Goal: Task Accomplishment & Management: Manage account settings

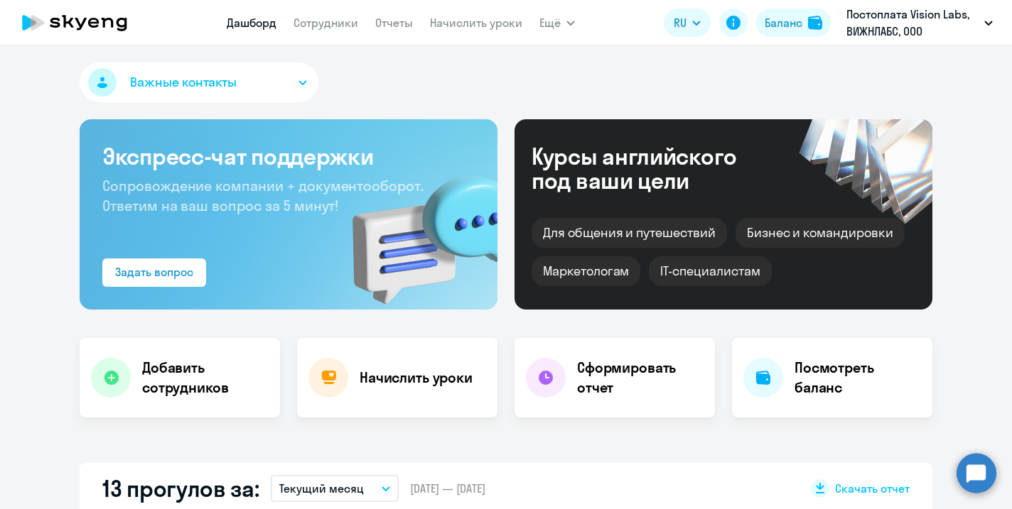
select select "30"
click at [335, 27] on link "Сотрудники" at bounding box center [325, 23] width 65 height 14
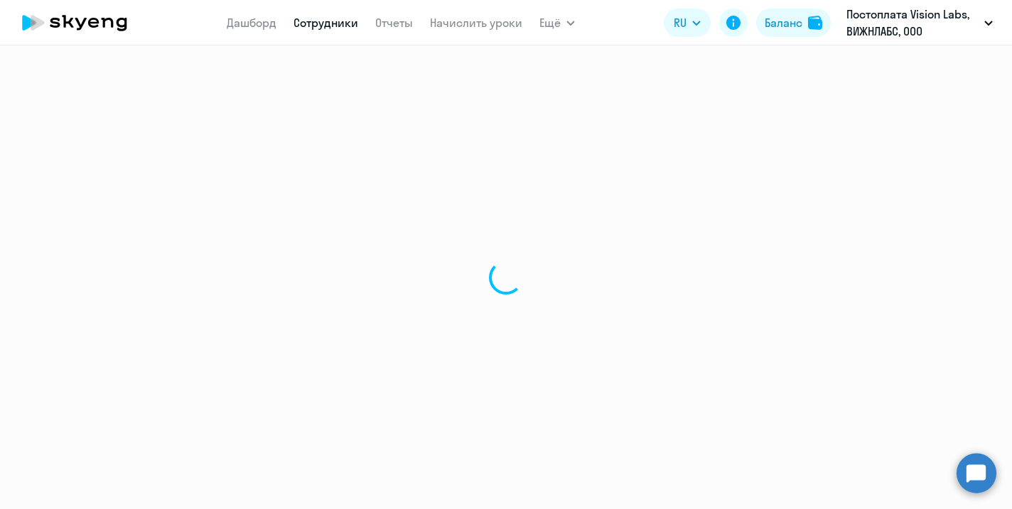
select select "30"
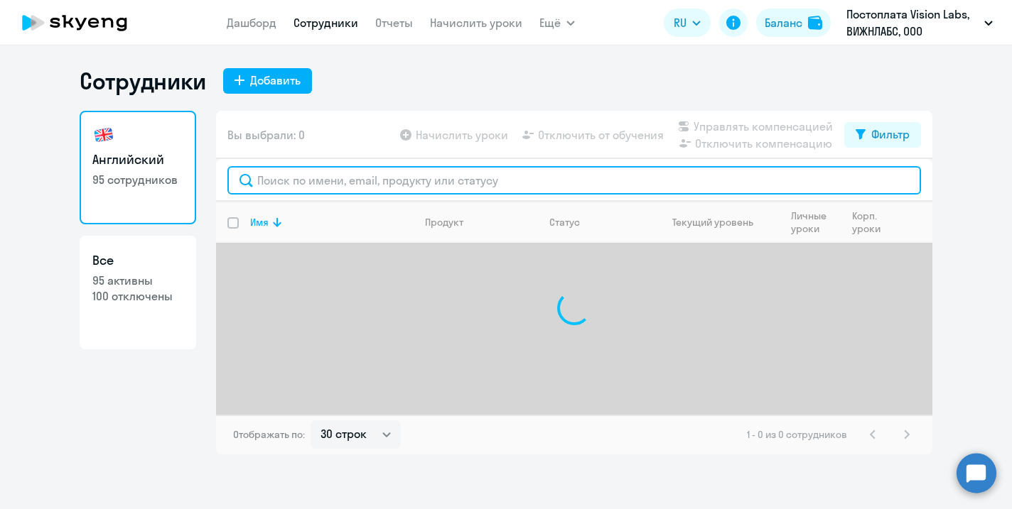
click at [293, 174] on input "text" at bounding box center [573, 180] width 693 height 28
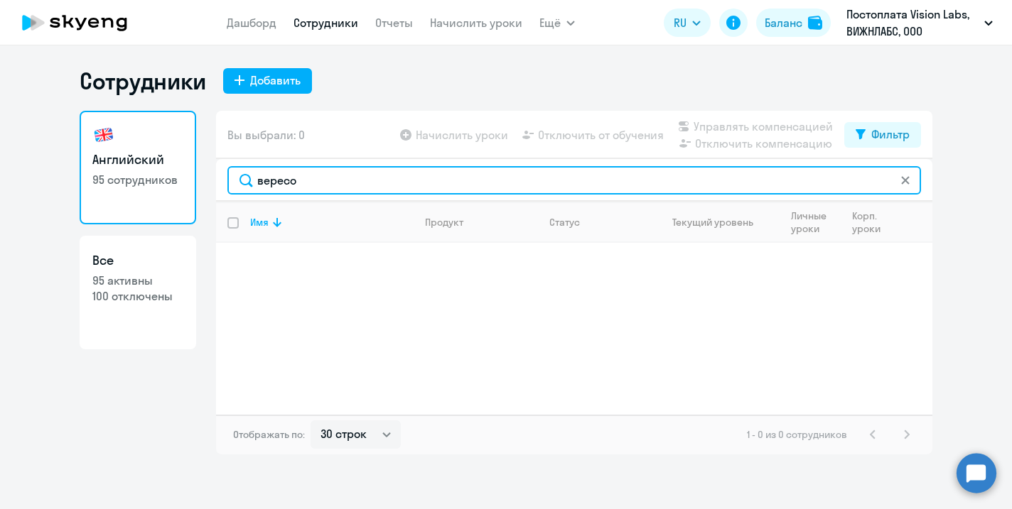
type input "вересо"
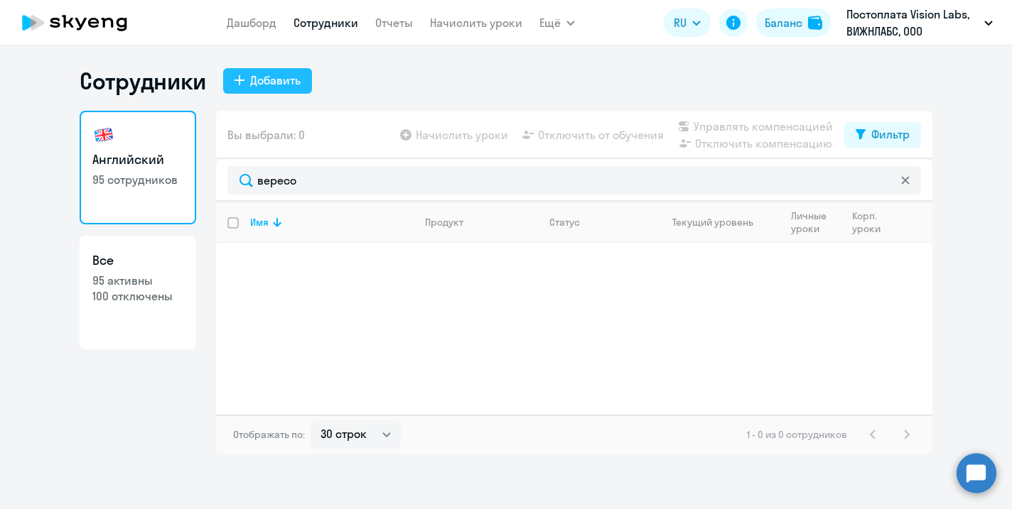
click at [274, 87] on div "Добавить" at bounding box center [275, 80] width 50 height 17
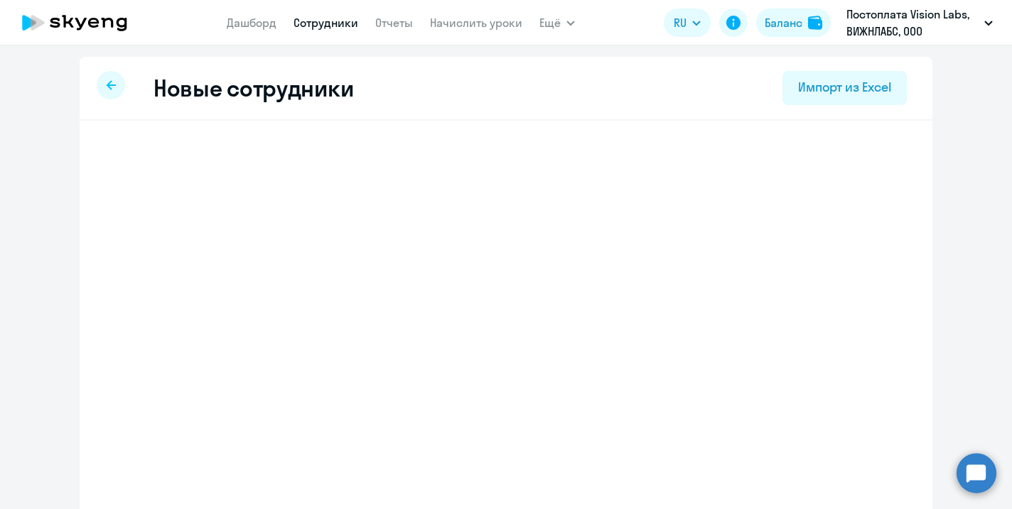
select select "english_adult_not_native_speaker"
select select "3"
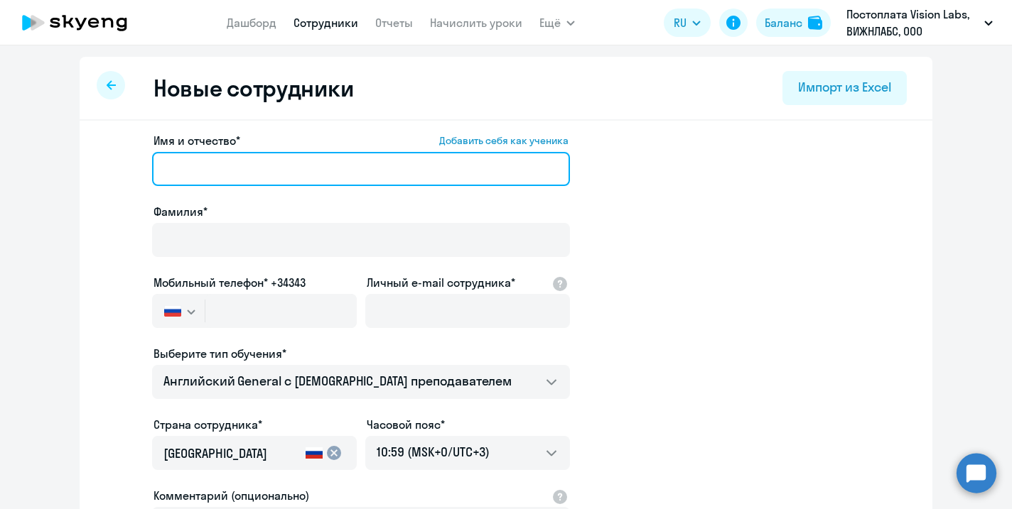
click at [305, 168] on input "Имя и отчество* Добавить себя как ученика" at bounding box center [361, 169] width 418 height 34
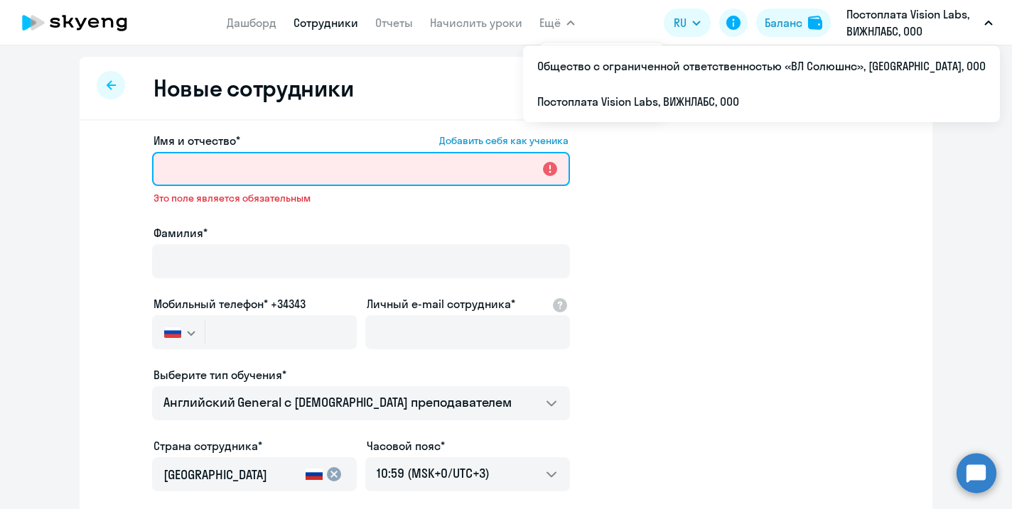
paste input "[PERSON_NAME]"
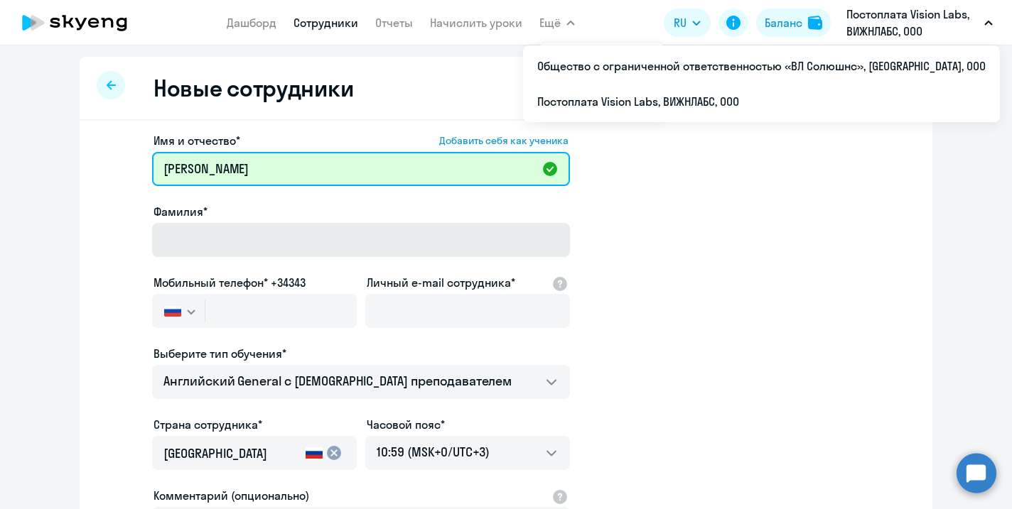
type input "[PERSON_NAME]"
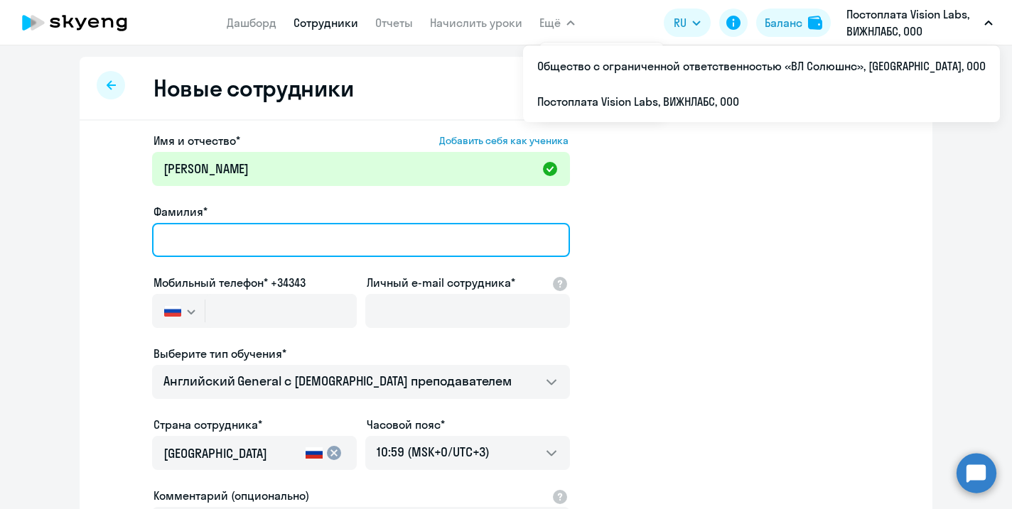
click at [301, 232] on input "Фамилия*" at bounding box center [361, 240] width 418 height 34
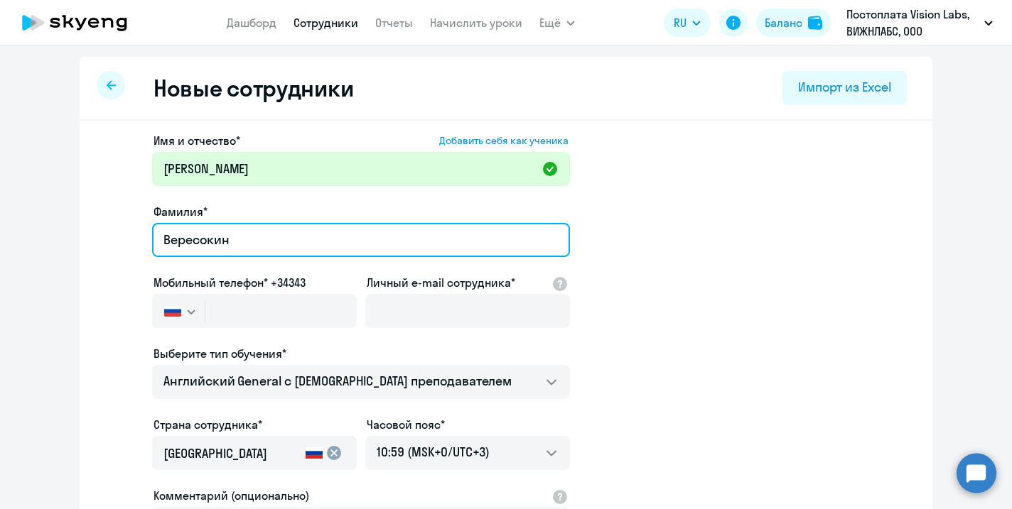
type input "Вересокин"
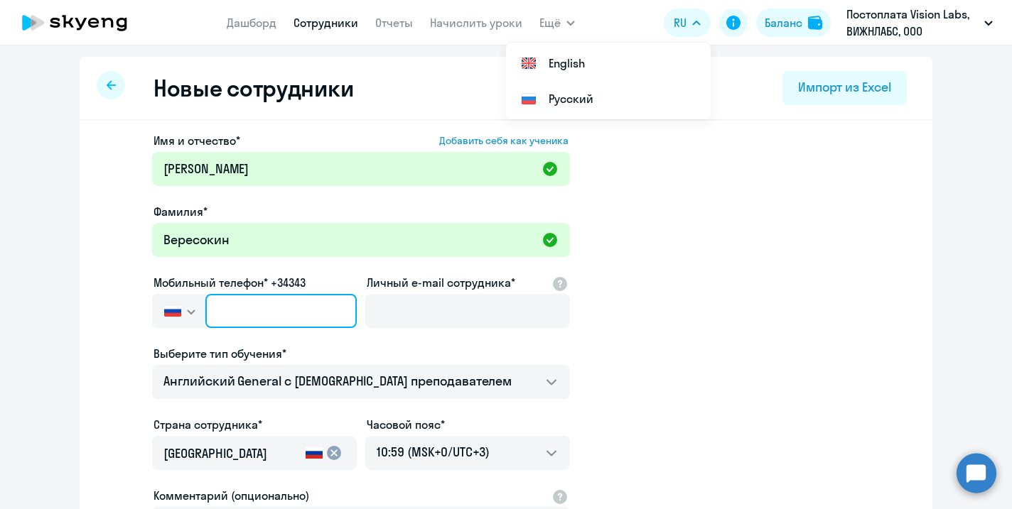
click at [298, 315] on input "text" at bounding box center [280, 311] width 151 height 34
paste input "[PHONE_NUMBER]"
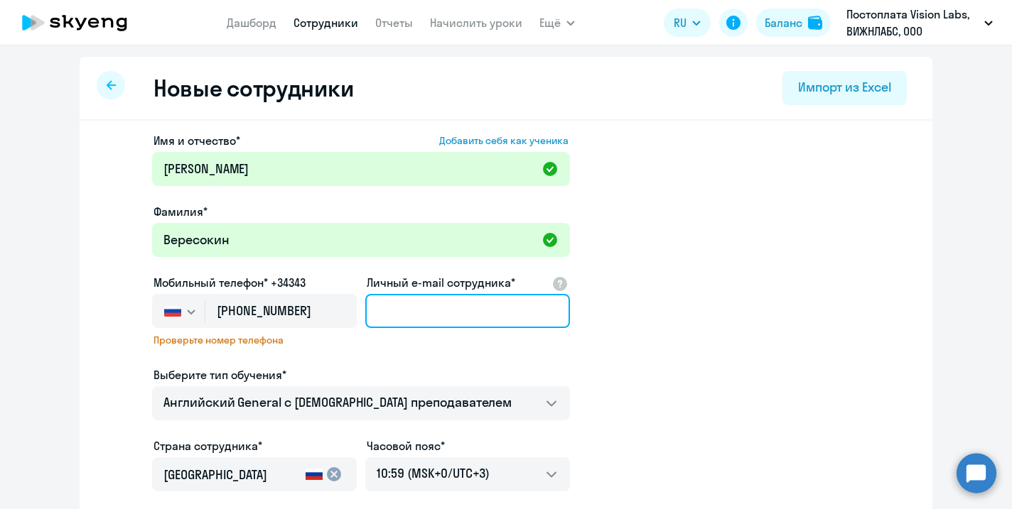
click at [437, 322] on input "Личный e-mail сотрудника*" at bounding box center [467, 311] width 205 height 34
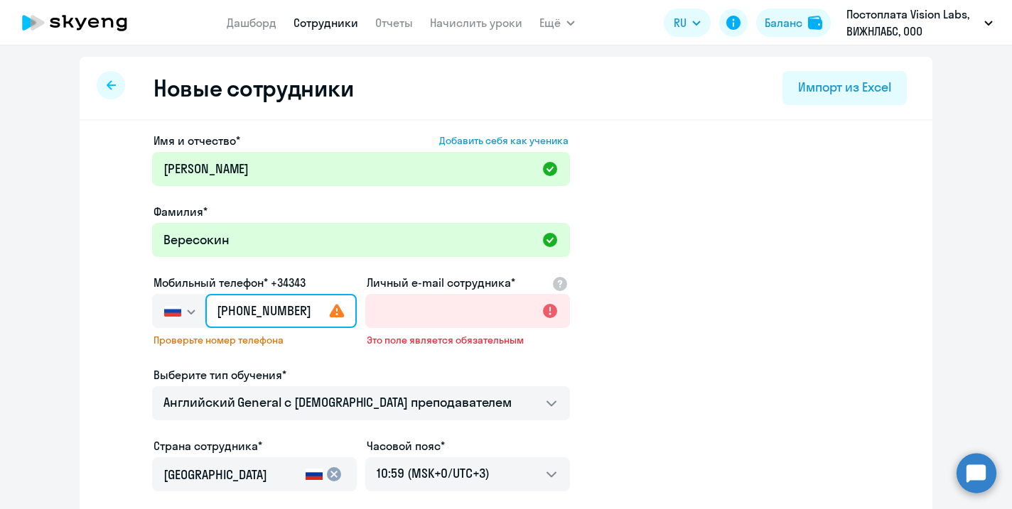
click at [317, 313] on input "[PHONE_NUMBER]" at bounding box center [280, 311] width 151 height 34
type input "[PHONE_NUMBER]"
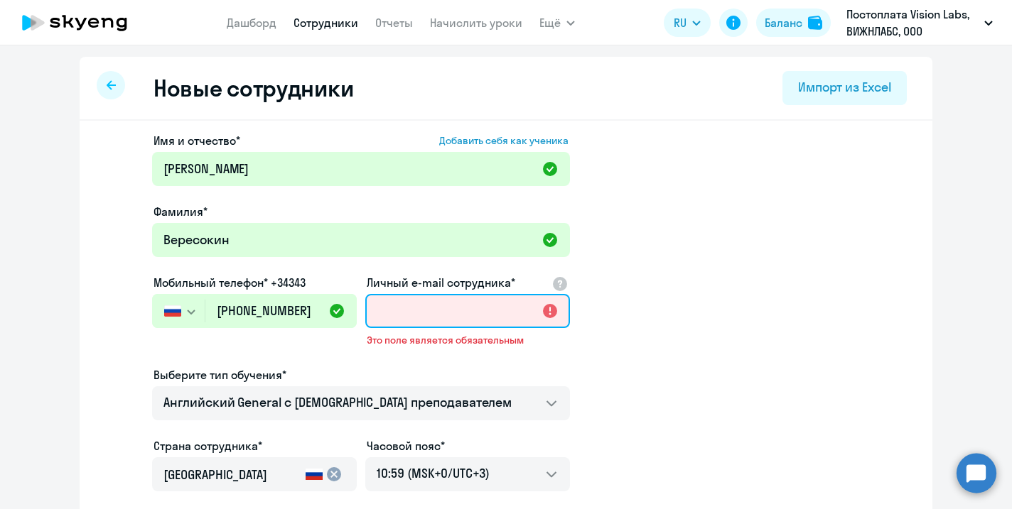
click at [434, 310] on input "Личный e-mail сотрудника*" at bounding box center [467, 311] width 205 height 34
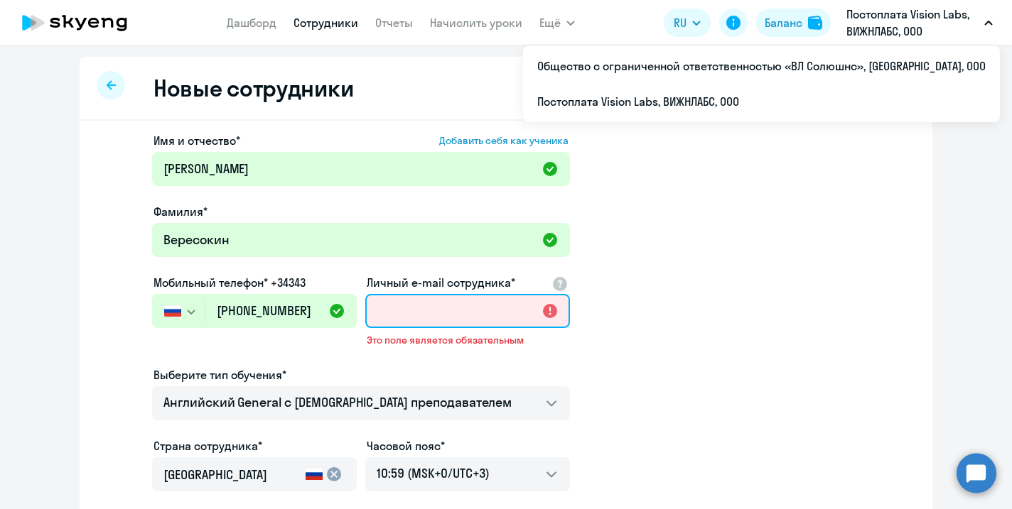
paste input "[EMAIL_ADDRESS]"
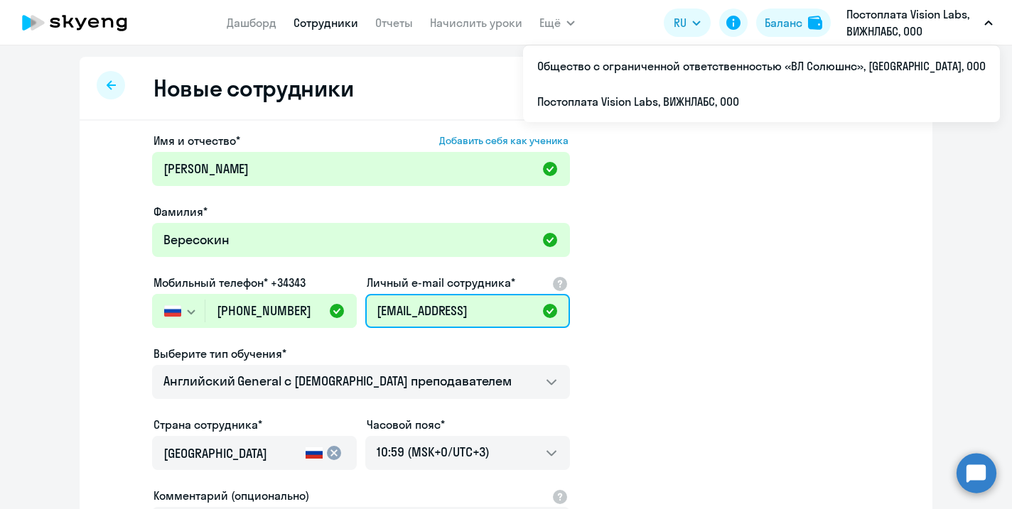
type input "[EMAIL_ADDRESS]"
click at [627, 374] on app-new-student-form "Имя и отчество* Добавить себя как ученика [PERSON_NAME]* Вересокин Мобильный те…" at bounding box center [505, 385] width 807 height 507
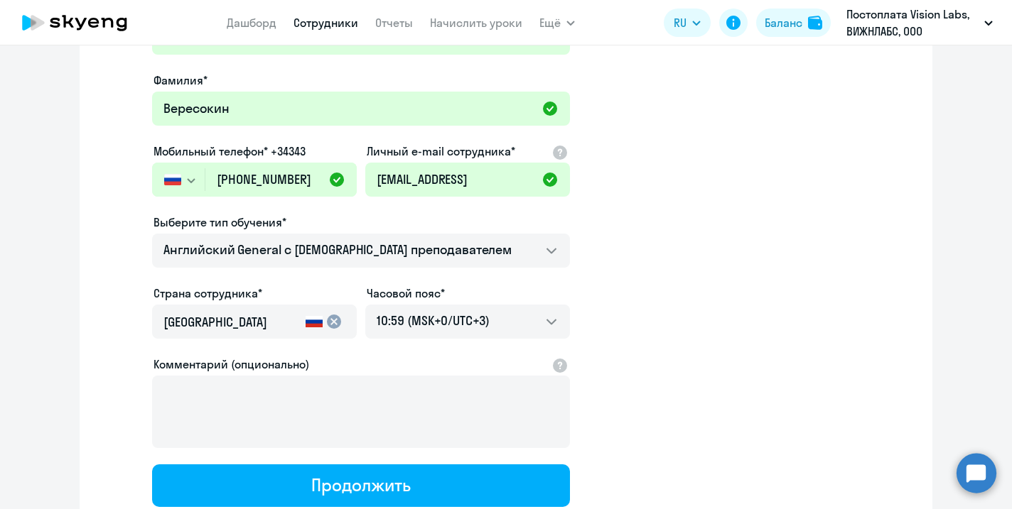
scroll to position [235, 0]
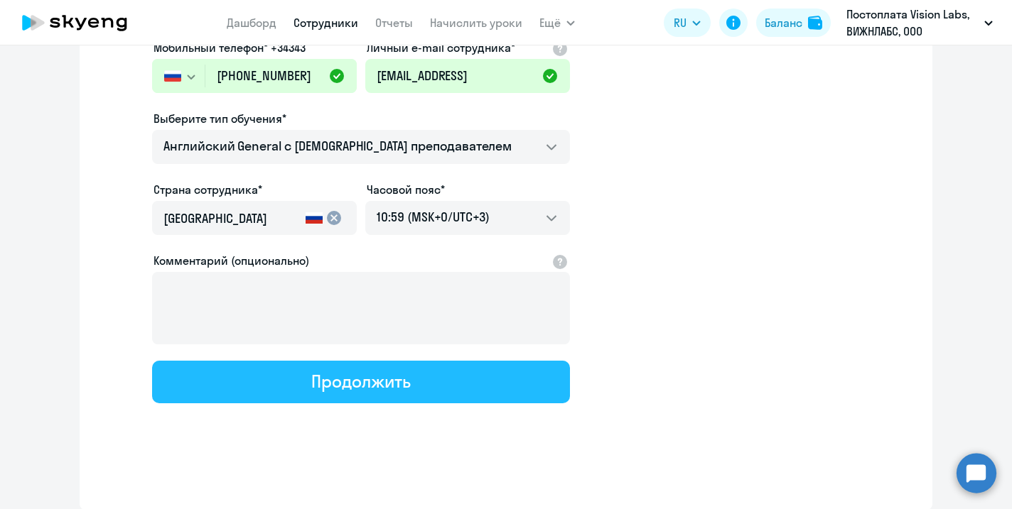
click at [462, 382] on button "Продолжить" at bounding box center [361, 382] width 418 height 43
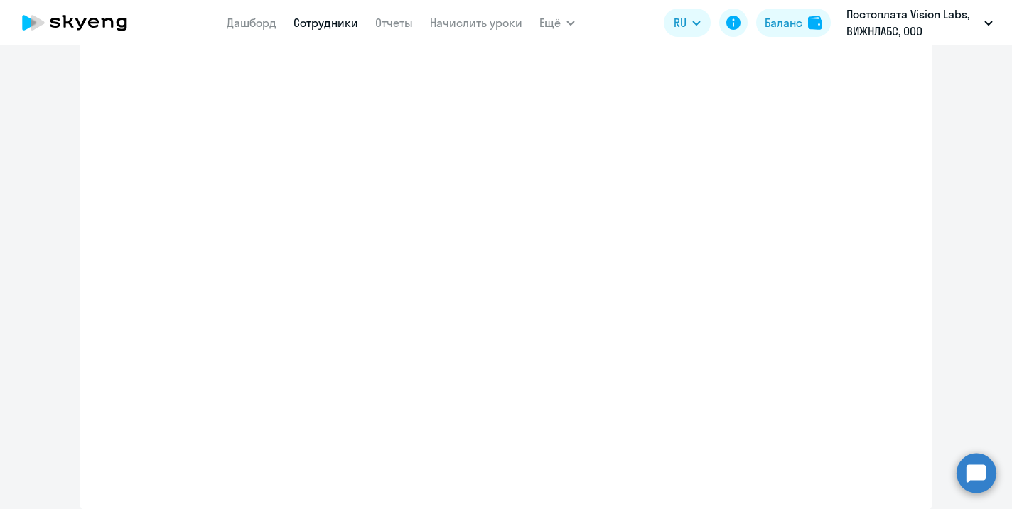
select select "english_adult_not_native_speaker"
select select "3"
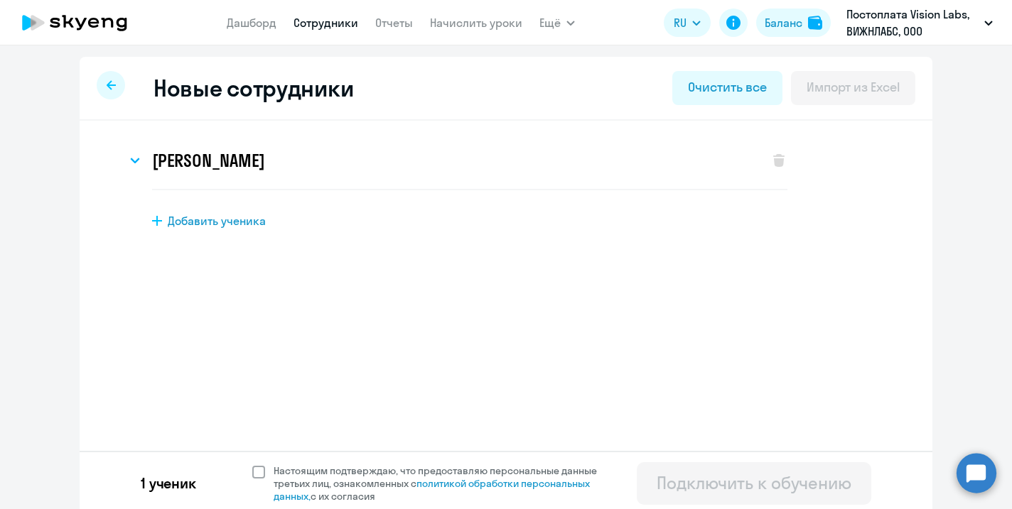
click at [256, 472] on span at bounding box center [258, 472] width 13 height 13
click at [252, 465] on input "Настоящим подтверждаю, что предоставляю персональные данные третьих лиц, ознако…" at bounding box center [252, 464] width 1 height 1
checkbox input "true"
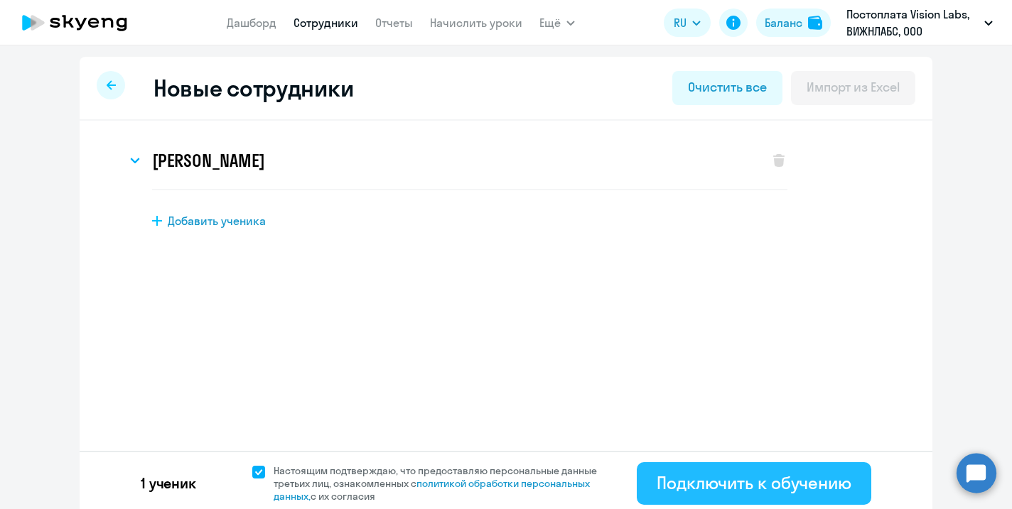
click at [701, 479] on div "Подключить к обучению" at bounding box center [753, 483] width 195 height 23
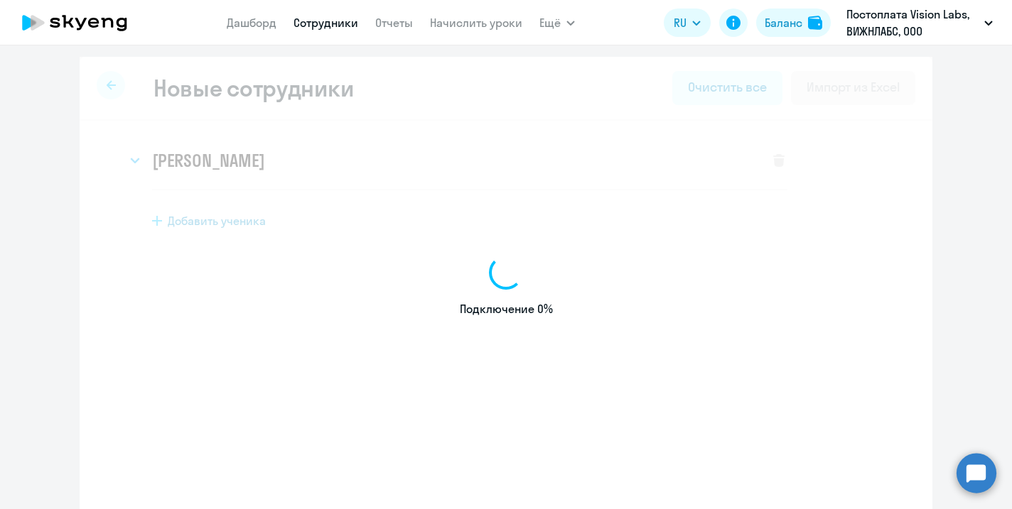
select select "english_adult_not_native_speaker"
select select "3"
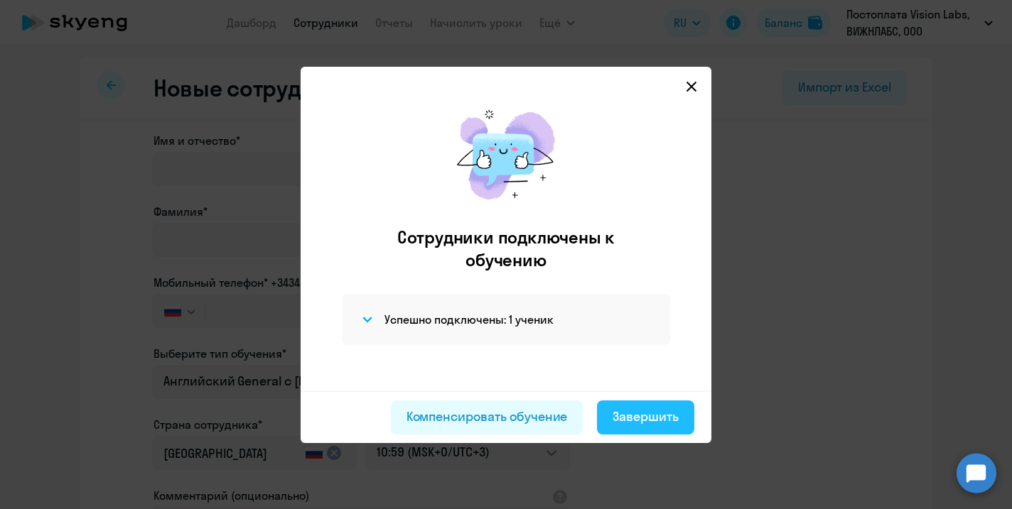
click at [659, 419] on div "Завершить" at bounding box center [645, 417] width 66 height 18
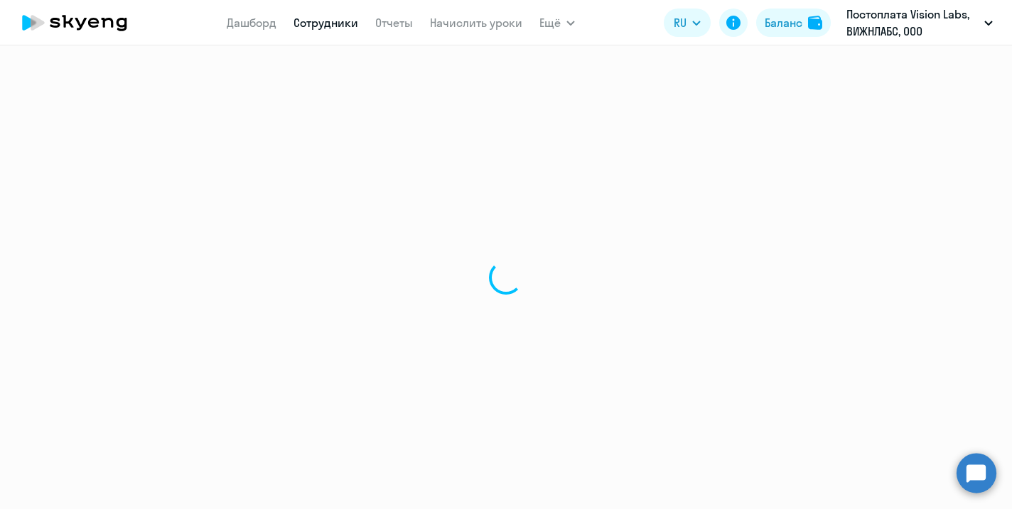
select select "30"
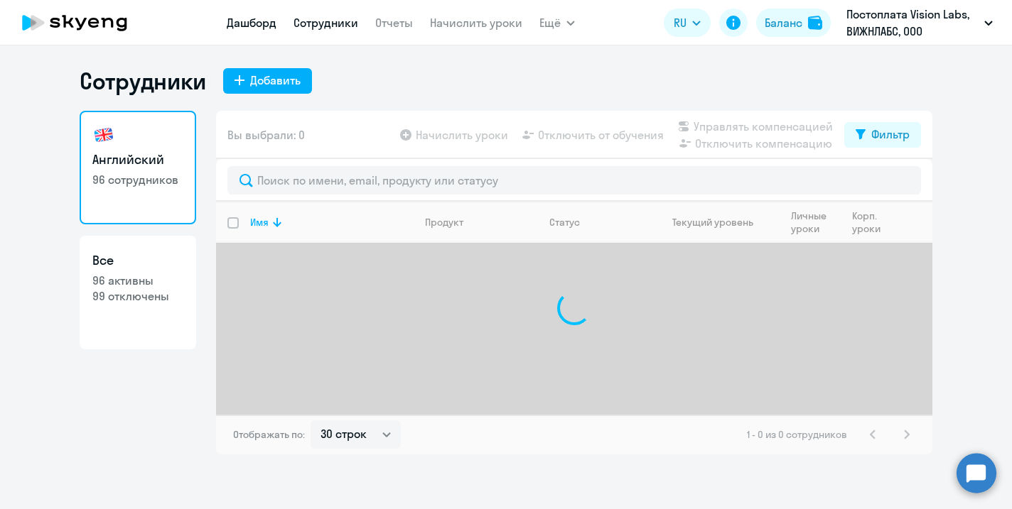
click at [272, 27] on link "Дашборд" at bounding box center [252, 23] width 50 height 14
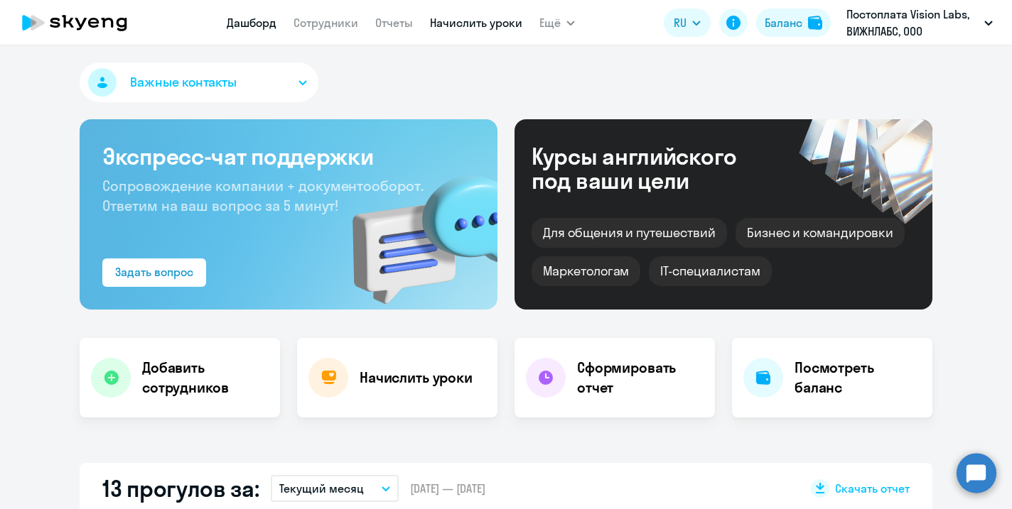
click at [466, 24] on link "Начислить уроки" at bounding box center [476, 23] width 92 height 14
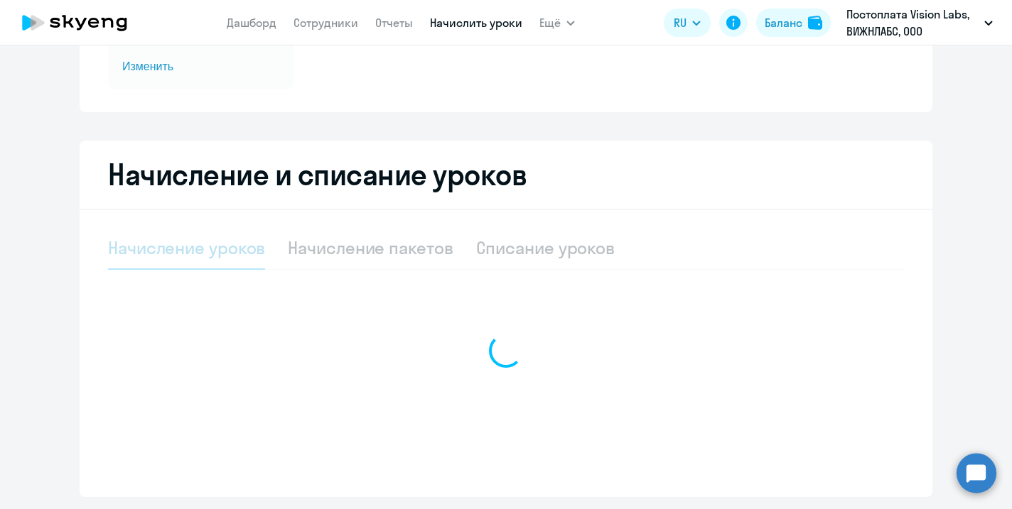
select select "10"
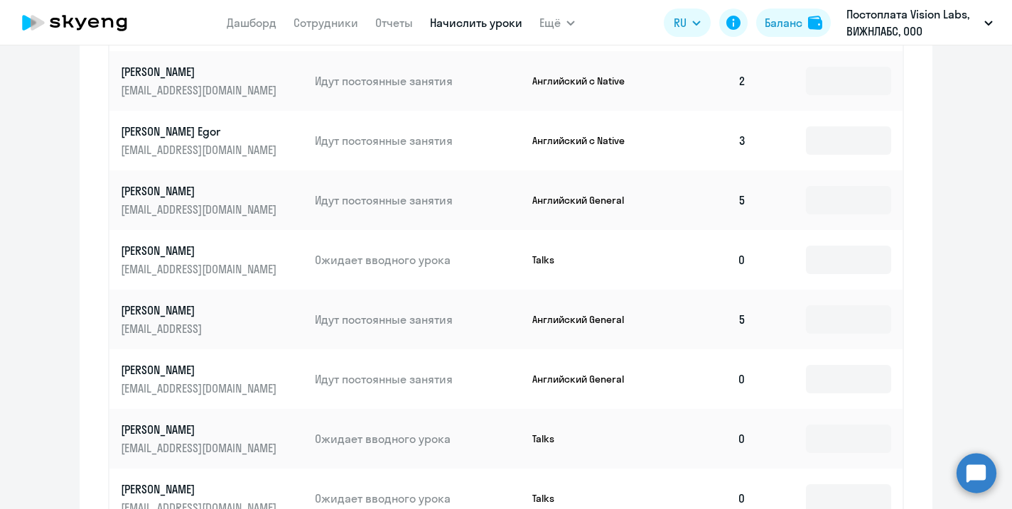
scroll to position [889, 0]
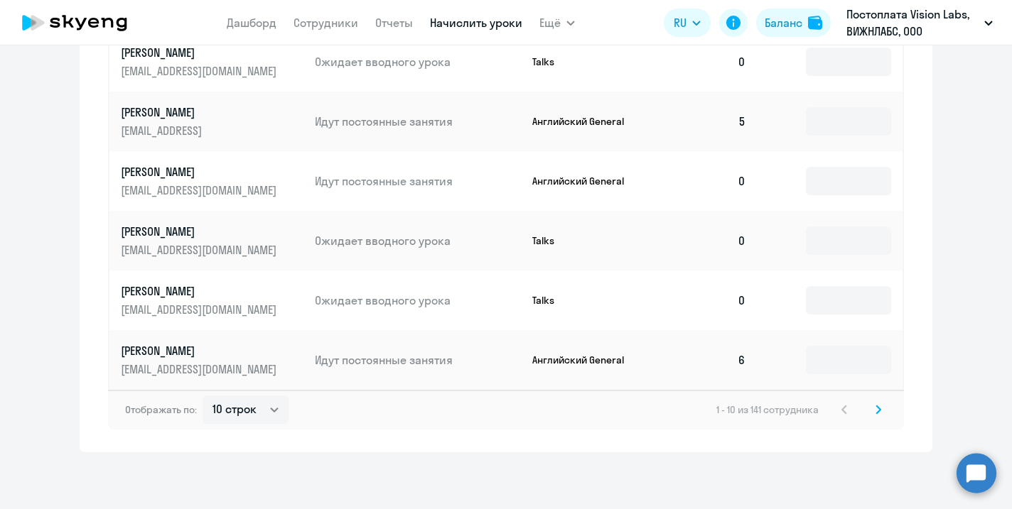
click at [874, 411] on svg-icon at bounding box center [878, 409] width 17 height 17
click at [882, 407] on svg-icon at bounding box center [878, 409] width 17 height 17
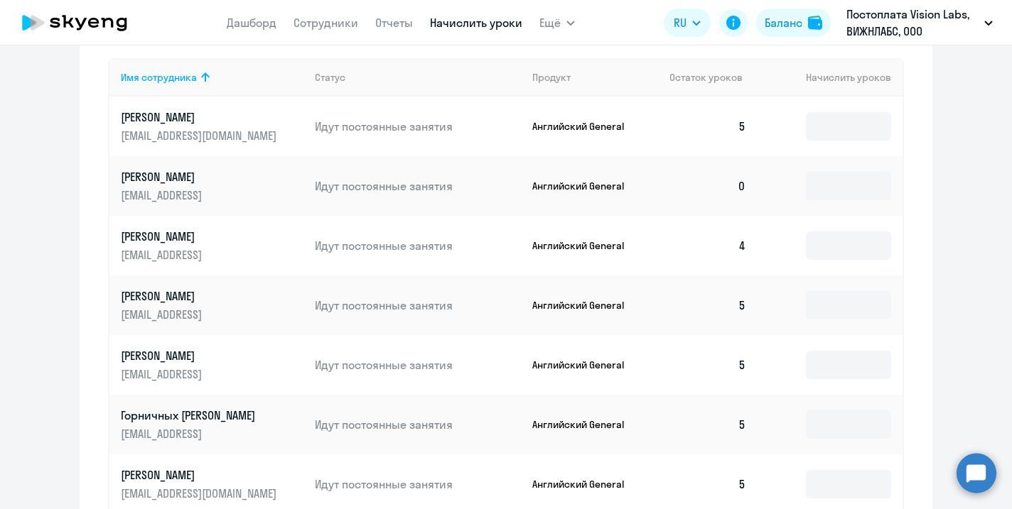
scroll to position [564, 0]
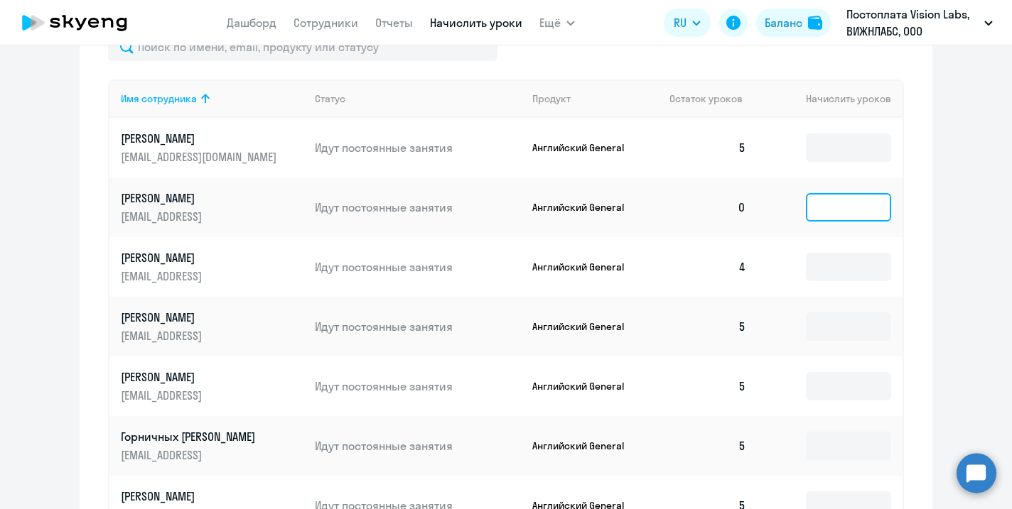
click at [859, 218] on input at bounding box center [848, 207] width 85 height 28
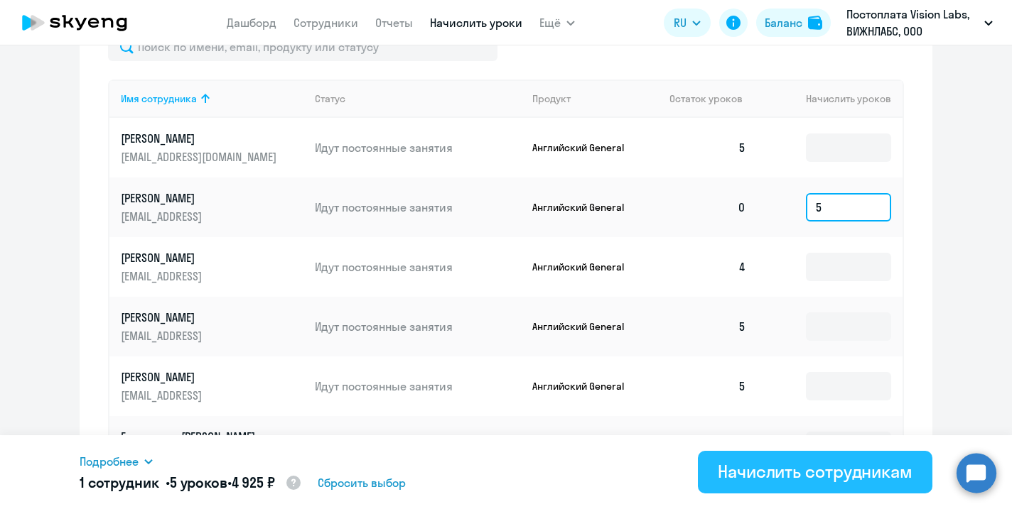
type input "5"
click at [751, 476] on div "Начислить сотрудникам" at bounding box center [815, 471] width 195 height 23
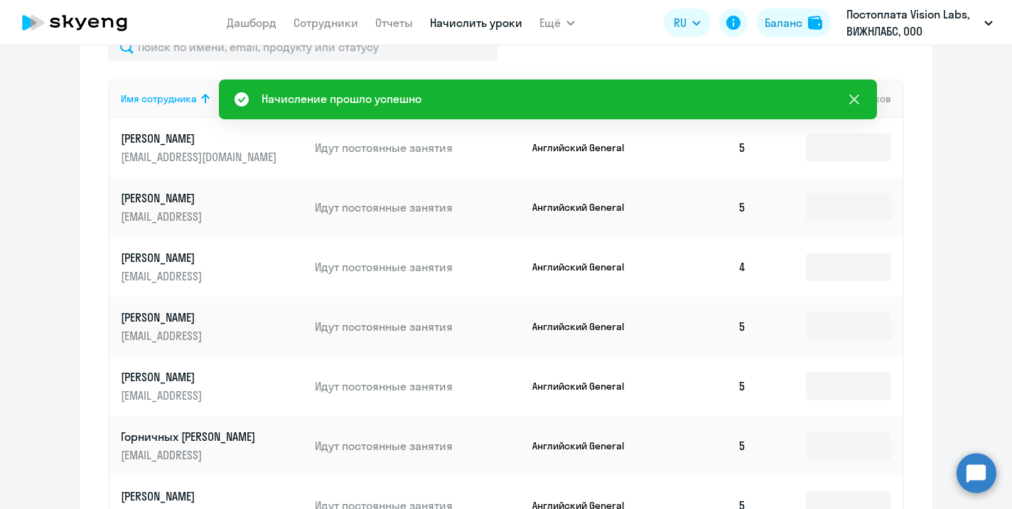
click at [856, 102] on icon at bounding box center [854, 99] width 10 height 10
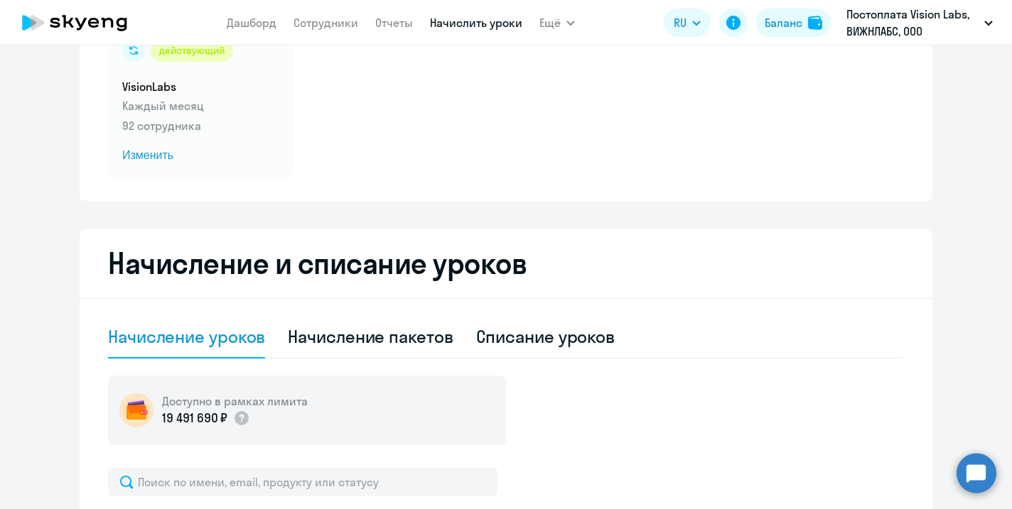
scroll to position [0, 0]
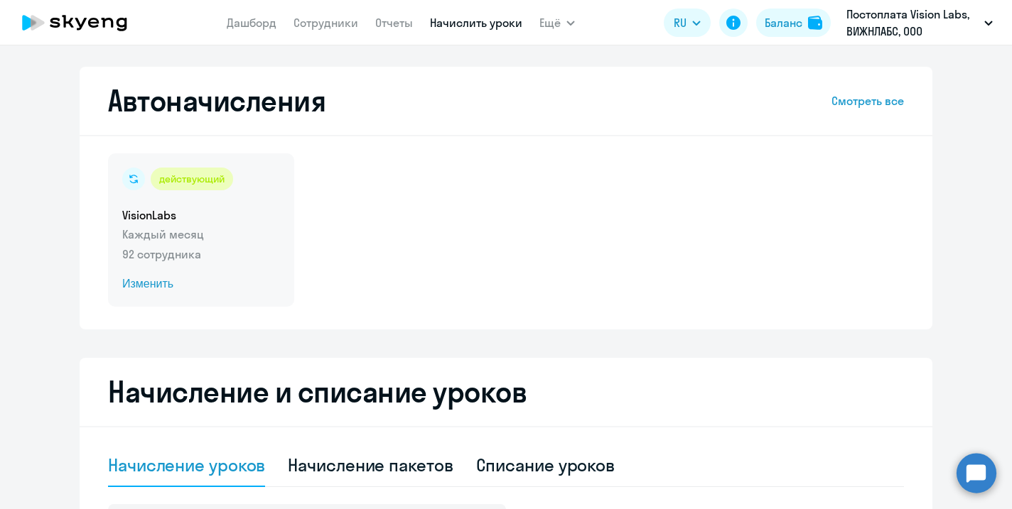
click at [158, 282] on span "Изменить" at bounding box center [201, 284] width 158 height 17
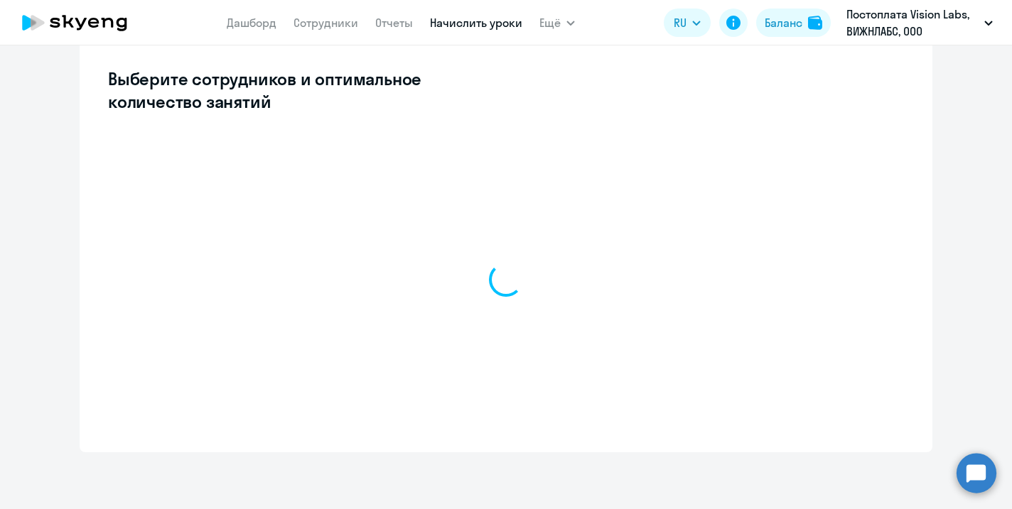
select select "10"
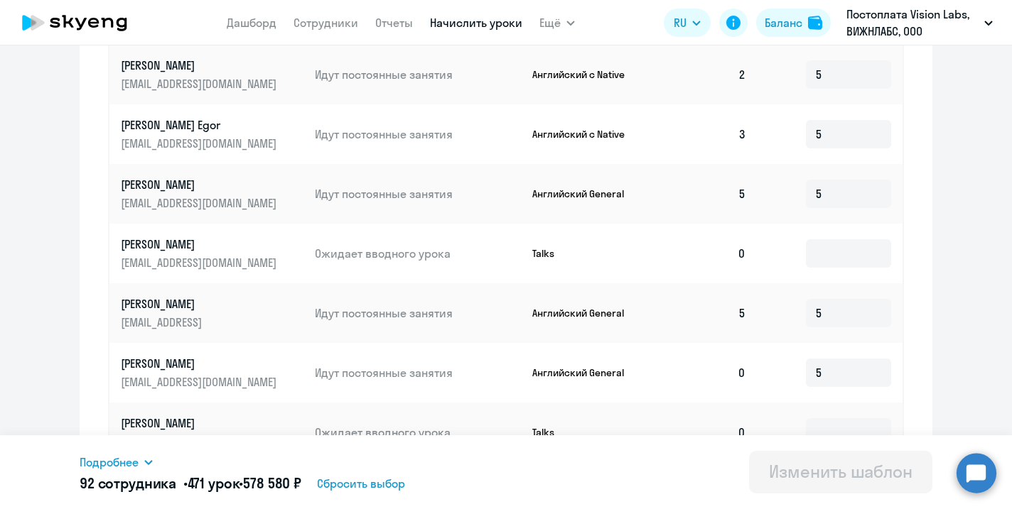
scroll to position [811, 0]
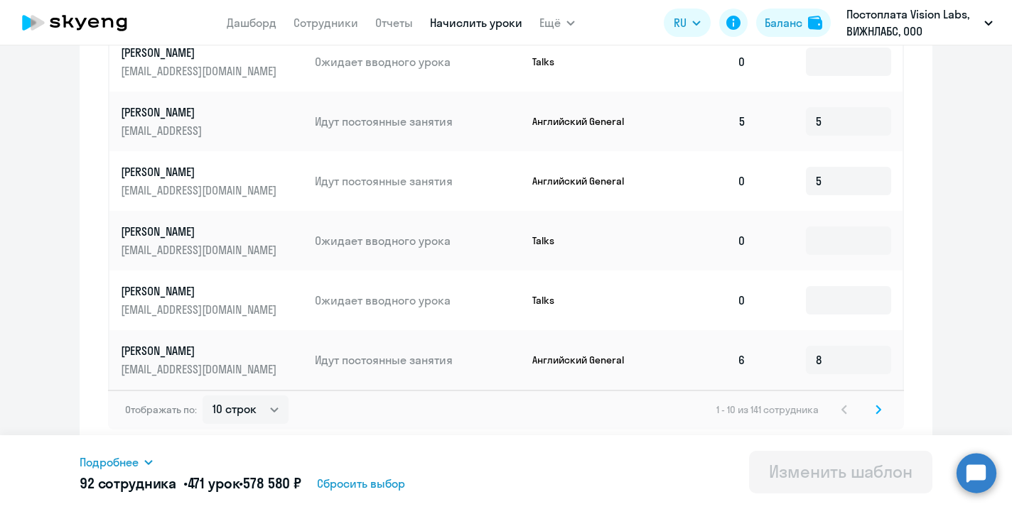
click at [872, 409] on svg-icon at bounding box center [878, 409] width 17 height 17
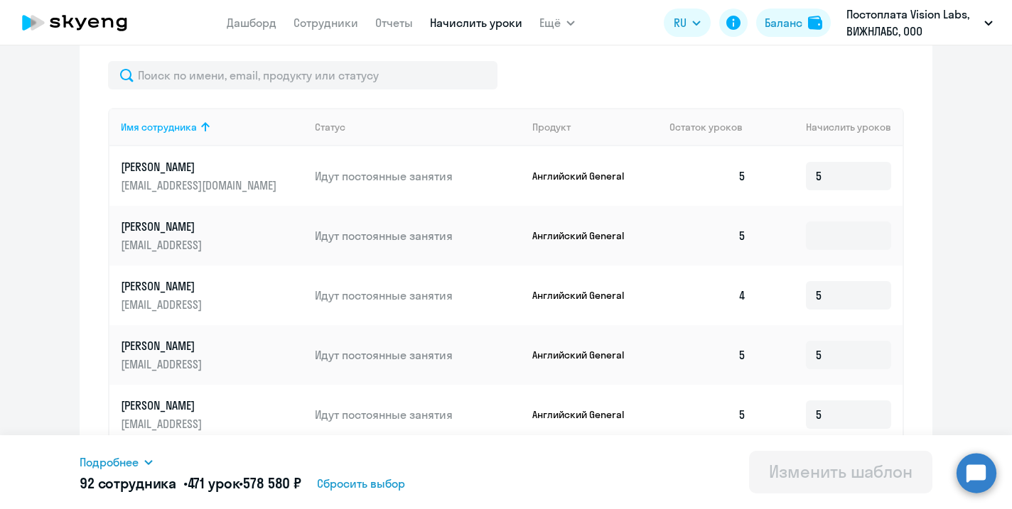
scroll to position [457, 0]
click at [879, 237] on input at bounding box center [848, 236] width 85 height 28
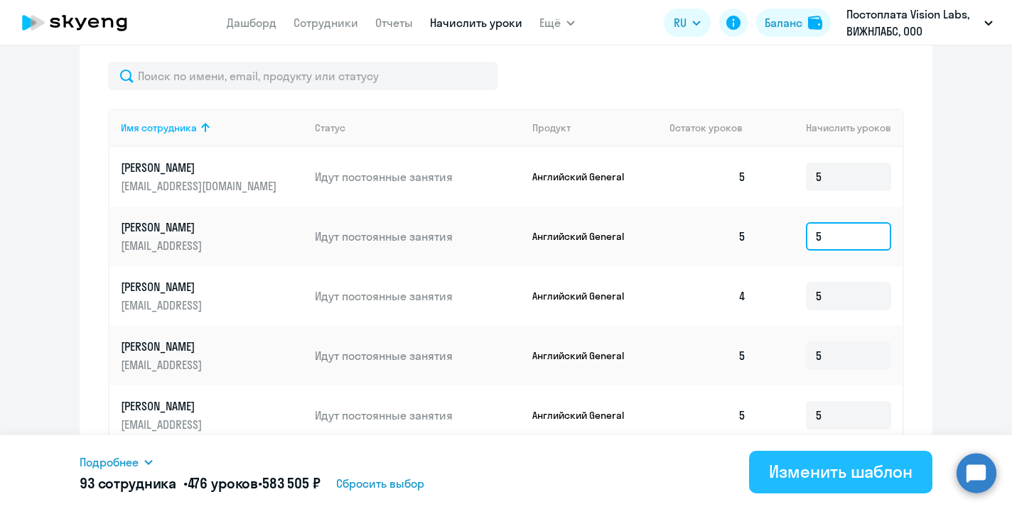
type input "5"
click at [810, 466] on div "Изменить шаблон" at bounding box center [841, 471] width 144 height 23
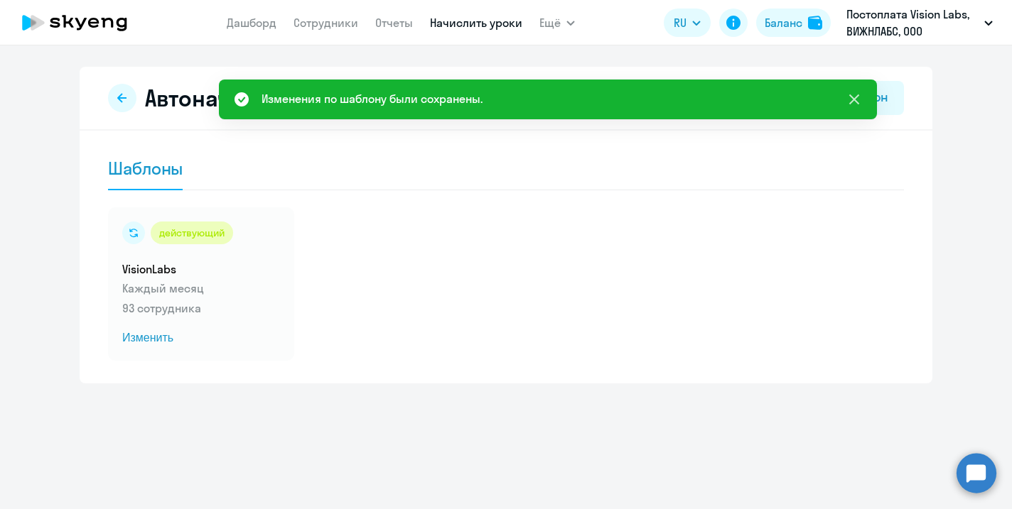
click at [854, 101] on icon at bounding box center [853, 99] width 17 height 17
